Goal: Task Accomplishment & Management: Manage account settings

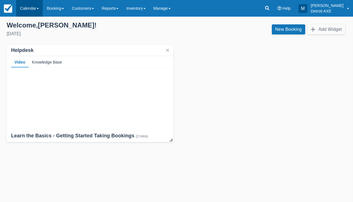
click at [27, 8] on link "Calendar" at bounding box center [29, 8] width 27 height 17
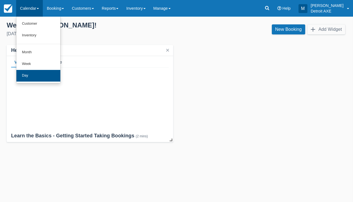
click at [37, 78] on link "Day" at bounding box center [38, 76] width 44 height 12
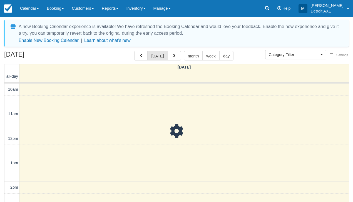
select select
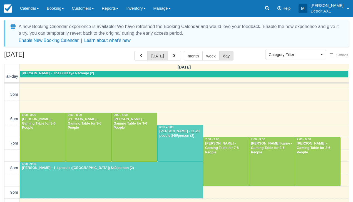
scroll to position [165, 0]
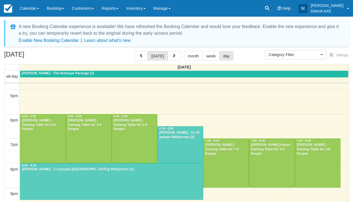
click at [166, 181] on div at bounding box center [111, 182] width 182 height 36
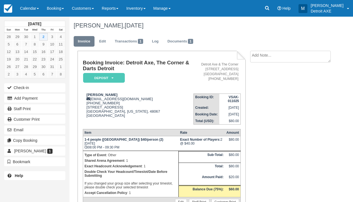
click at [97, 77] on em "Deposit" at bounding box center [104, 78] width 42 height 10
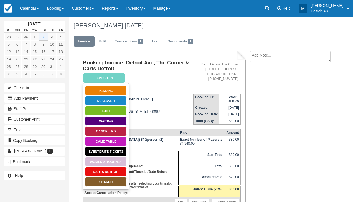
click at [110, 185] on link "SHARED" at bounding box center [106, 182] width 42 height 10
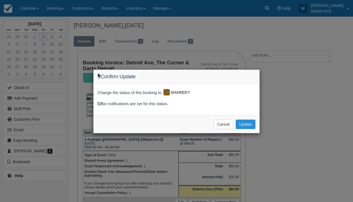
click at [239, 123] on button "Update" at bounding box center [245, 124] width 20 height 9
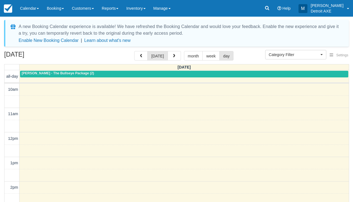
select select
click at [173, 55] on span "button" at bounding box center [174, 56] width 4 height 4
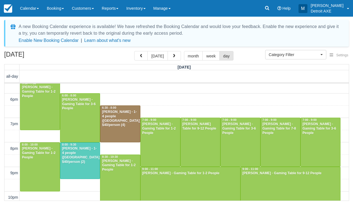
scroll to position [198, 0]
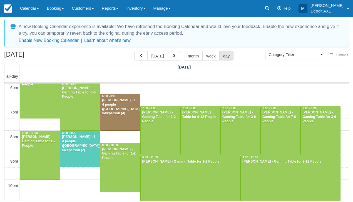
click at [75, 156] on div at bounding box center [79, 149] width 39 height 36
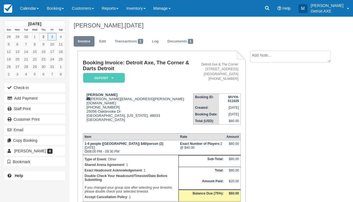
click at [114, 76] on em "Deposit" at bounding box center [104, 78] width 42 height 10
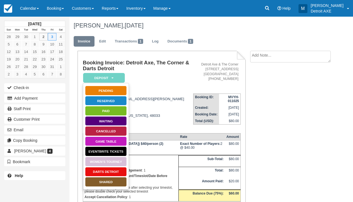
click at [112, 182] on link "SHARED" at bounding box center [106, 182] width 42 height 10
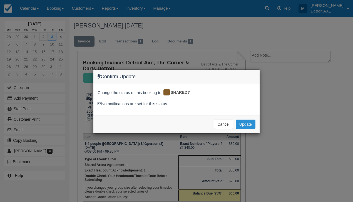
click at [244, 122] on button "Update" at bounding box center [245, 124] width 20 height 9
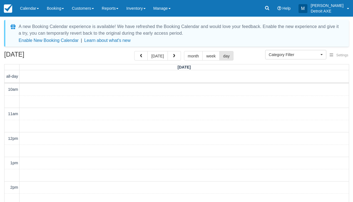
select select
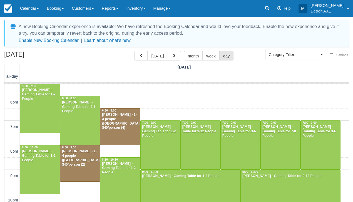
scroll to position [184, 0]
click at [174, 56] on span "button" at bounding box center [174, 56] width 4 height 4
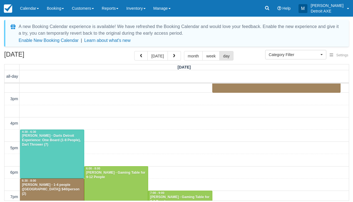
scroll to position [113, 0]
click at [31, 157] on div at bounding box center [52, 154] width 64 height 49
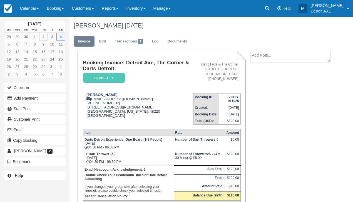
click at [110, 78] on em "Deposit" at bounding box center [104, 78] width 42 height 10
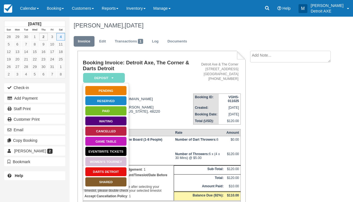
click at [102, 172] on link "Darts Detroit" at bounding box center [106, 172] width 42 height 10
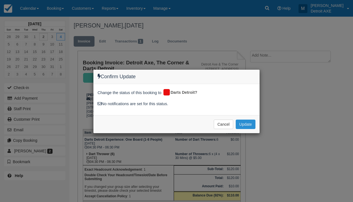
click at [244, 125] on button "Update" at bounding box center [245, 124] width 20 height 9
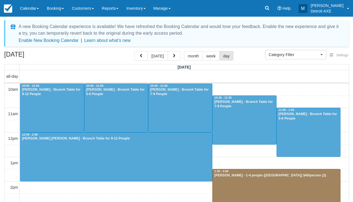
select select
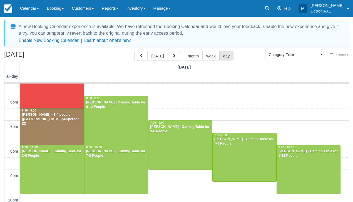
scroll to position [184, 0]
click at [172, 56] on span "button" at bounding box center [174, 56] width 4 height 4
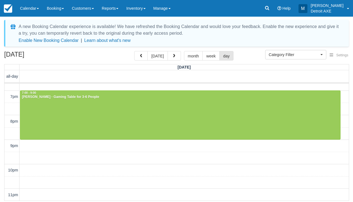
scroll to position [214, 0]
click at [172, 56] on span "button" at bounding box center [174, 56] width 4 height 4
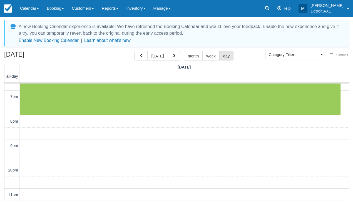
scroll to position [214, 0]
click at [173, 55] on span "button" at bounding box center [174, 56] width 4 height 4
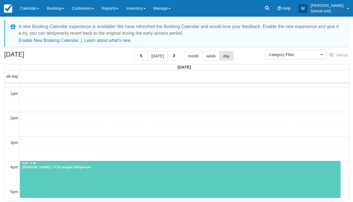
scroll to position [87, 0]
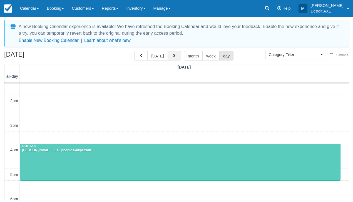
click at [175, 59] on button "button" at bounding box center [173, 55] width 13 height 9
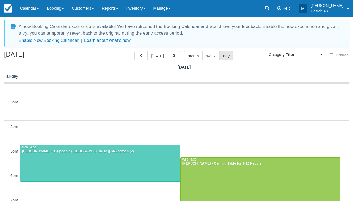
scroll to position [110, 0]
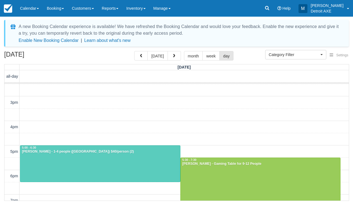
click at [132, 170] on div at bounding box center [100, 164] width 160 height 36
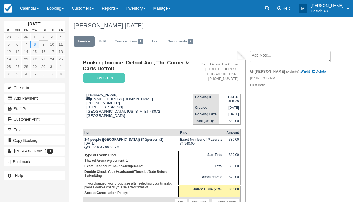
click at [108, 76] on em "Deposit" at bounding box center [104, 78] width 42 height 10
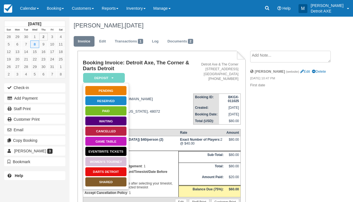
click at [113, 185] on link "SHARED" at bounding box center [106, 182] width 42 height 10
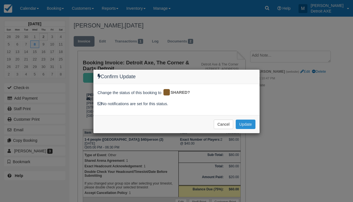
click at [240, 125] on button "Update" at bounding box center [245, 124] width 20 height 9
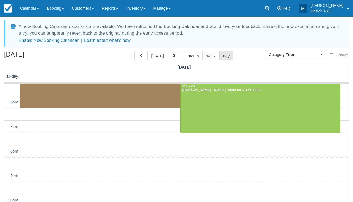
scroll to position [184, 0]
click at [174, 58] on button "button" at bounding box center [173, 55] width 13 height 9
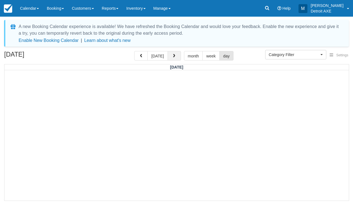
click at [175, 58] on button "button" at bounding box center [173, 55] width 13 height 9
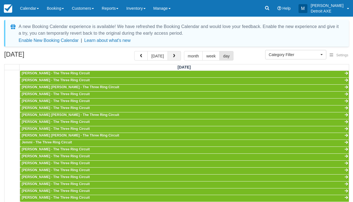
scroll to position [49, 0]
click at [309, 51] on button "Category Filter" at bounding box center [295, 54] width 61 height 9
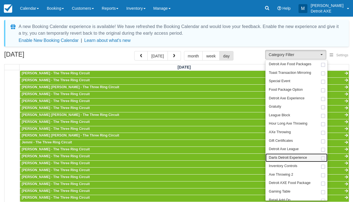
click at [301, 155] on span "Darts Detroit Experience" at bounding box center [288, 157] width 38 height 5
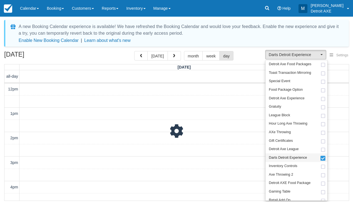
scroll to position [49, 0]
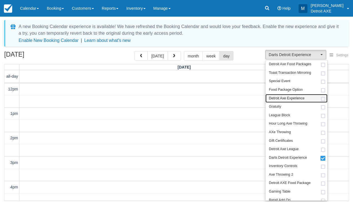
click at [295, 96] on span "Detroit Axe Experience" at bounding box center [287, 98] width 36 height 5
select select "14"
click at [249, 60] on div "[DATE] [DATE] month week day" at bounding box center [176, 57] width 344 height 12
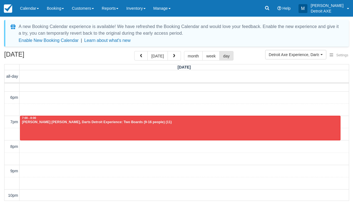
scroll to position [189, 0]
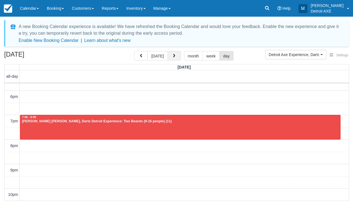
click at [174, 60] on button "button" at bounding box center [173, 55] width 13 height 9
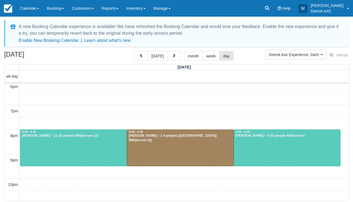
scroll to position [200, 0]
